Goal: Task Accomplishment & Management: Use online tool/utility

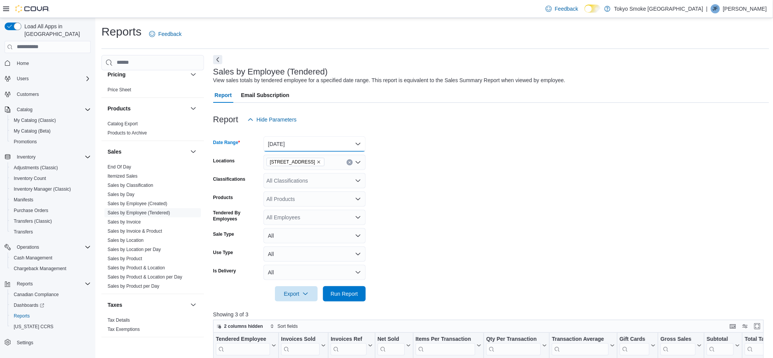
click at [299, 136] on button "[DATE]" at bounding box center [315, 143] width 102 height 15
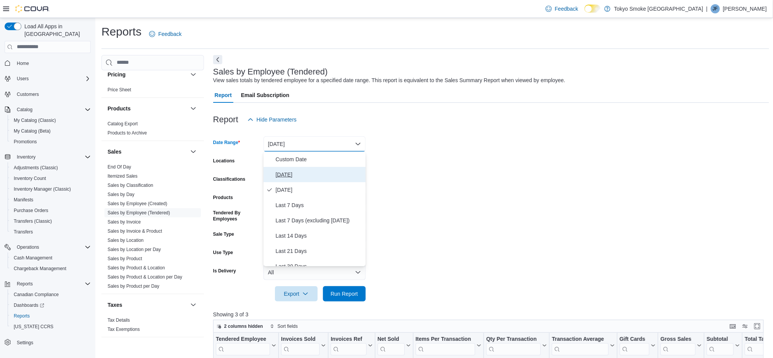
click at [286, 173] on span "[DATE]" at bounding box center [319, 174] width 87 height 9
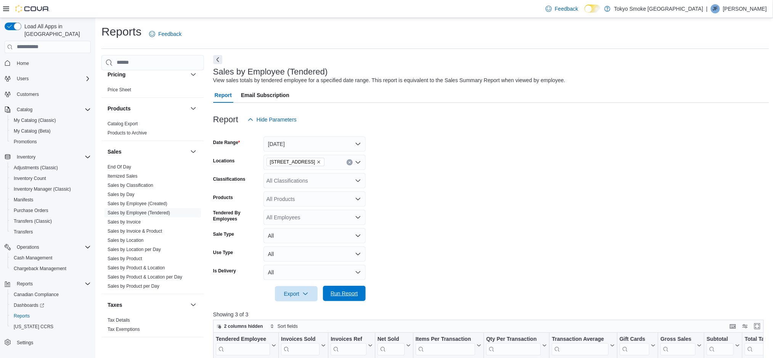
click at [350, 292] on span "Run Report" at bounding box center [344, 293] width 27 height 8
click at [740, 8] on p "[PERSON_NAME]" at bounding box center [745, 8] width 44 height 9
click at [719, 75] on span "Sign Out" at bounding box center [718, 75] width 21 height 8
